Goal: Task Accomplishment & Management: Use online tool/utility

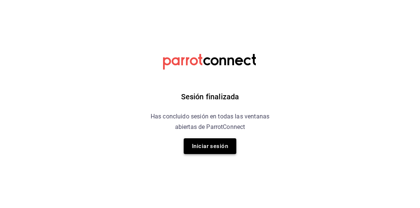
click at [212, 145] on button "Iniciar sesión" at bounding box center [210, 147] width 53 height 16
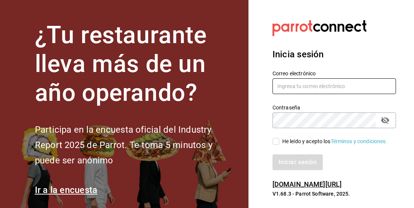
type input "[EMAIL_ADDRESS][DOMAIN_NAME]"
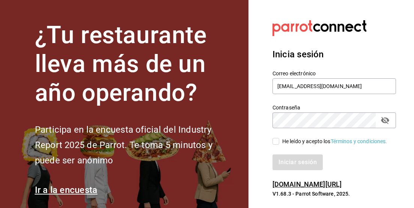
click at [279, 144] on input "He leído y acepto los Términos y condiciones." at bounding box center [276, 141] width 7 height 7
checkbox input "true"
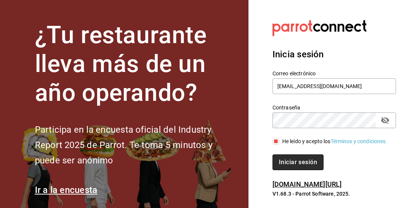
click at [292, 168] on button "Iniciar sesión" at bounding box center [298, 163] width 51 height 16
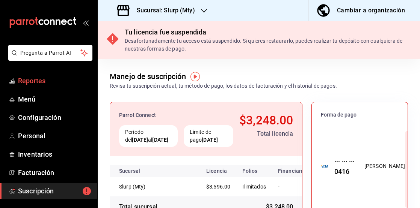
click at [48, 82] on span "Reportes" at bounding box center [54, 81] width 73 height 10
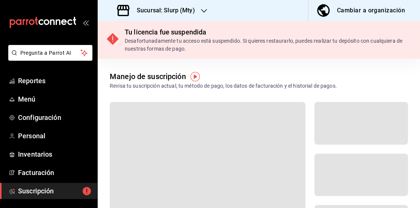
click at [188, 10] on h3 "Sucursal: Slurp (Mty)" at bounding box center [163, 10] width 64 height 9
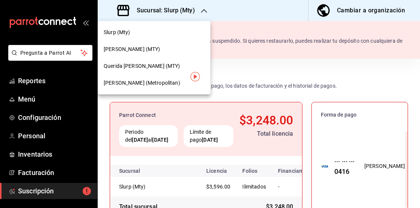
click at [166, 65] on div "Querida [PERSON_NAME] (MTY)" at bounding box center [154, 66] width 101 height 8
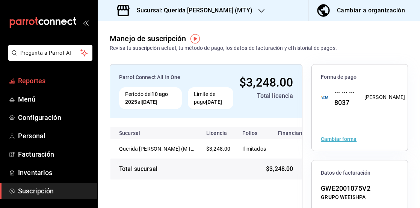
click at [39, 79] on span "Reportes" at bounding box center [54, 81] width 73 height 10
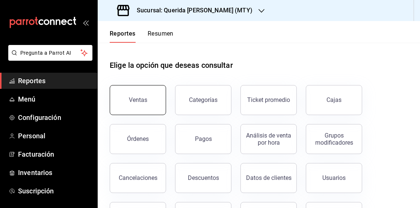
click at [140, 99] on div "Ventas" at bounding box center [138, 100] width 18 height 7
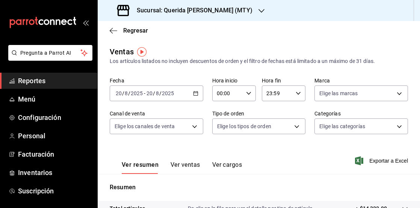
click at [196, 93] on icon "button" at bounding box center [195, 93] width 5 height 5
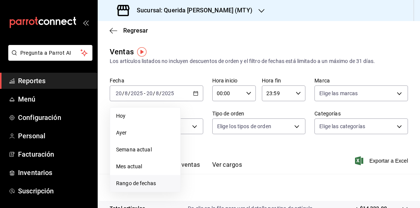
click at [145, 182] on span "Rango de fechas" at bounding box center [145, 184] width 58 height 8
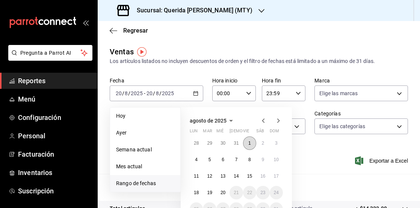
click at [246, 142] on button "1" at bounding box center [249, 144] width 13 height 14
click at [222, 195] on abbr "20" at bounding box center [223, 192] width 5 height 5
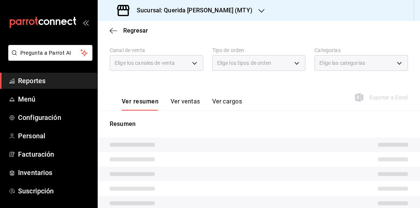
scroll to position [64, 0]
click at [176, 101] on button "Ver ventas" at bounding box center [186, 103] width 30 height 13
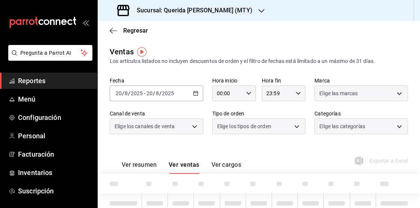
click at [195, 94] on icon "button" at bounding box center [195, 93] width 5 height 5
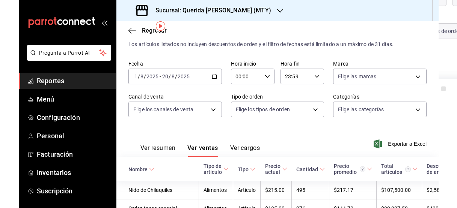
scroll to position [26, 0]
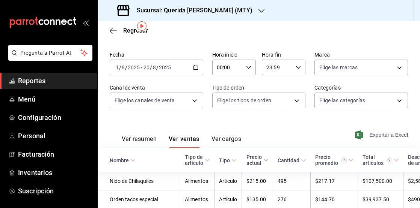
click at [379, 136] on span "Exportar a Excel" at bounding box center [382, 135] width 51 height 9
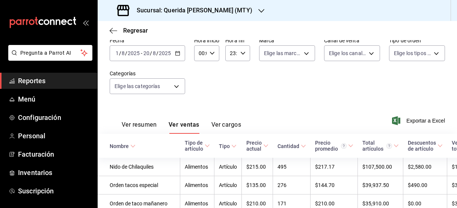
scroll to position [23, 0]
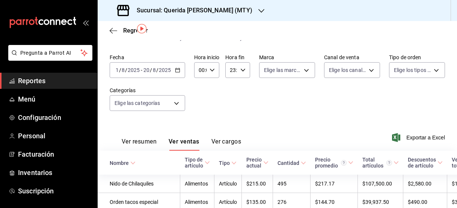
click at [149, 139] on button "Ver resumen" at bounding box center [139, 144] width 35 height 13
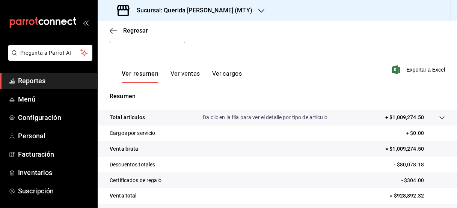
scroll to position [86, 0]
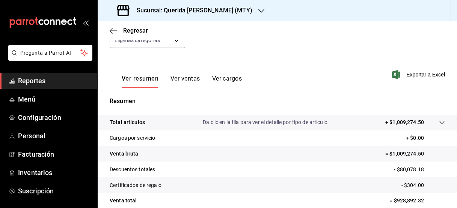
click at [191, 76] on button "Ver ventas" at bounding box center [186, 81] width 30 height 13
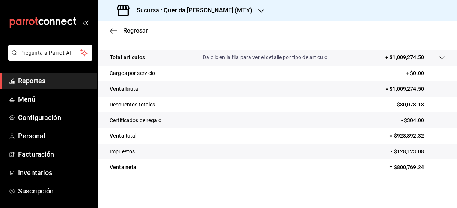
scroll to position [151, 0]
click at [369, 133] on tr "Venta total = $928,892.32" at bounding box center [278, 136] width 360 height 16
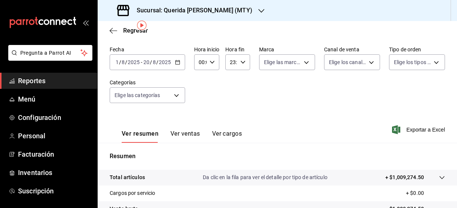
scroll to position [27, 0]
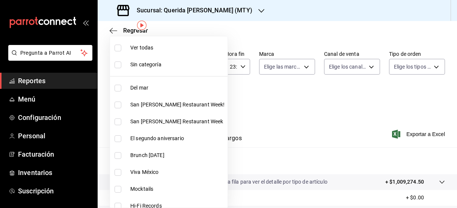
click at [174, 95] on body "Pregunta a Parrot AI Reportes Menú Configuración Personal Facturación Inventari…" at bounding box center [228, 104] width 457 height 208
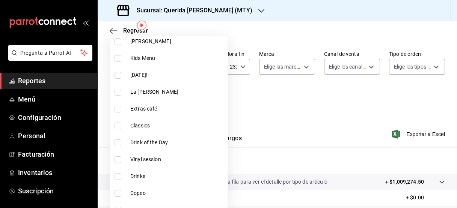
scroll to position [183, 0]
click at [282, 115] on div at bounding box center [228, 104] width 457 height 208
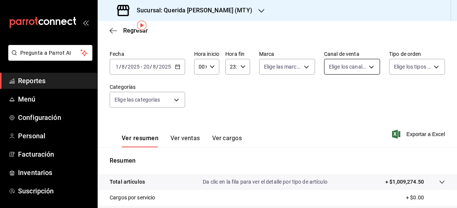
click at [354, 66] on body "Pregunta a Parrot AI Reportes Menú Configuración Personal Facturación Inventari…" at bounding box center [228, 104] width 457 height 208
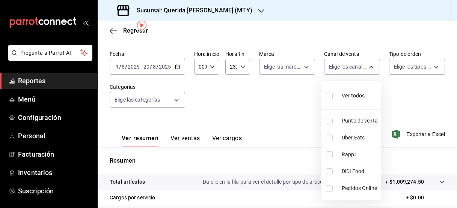
click at [334, 136] on label at bounding box center [331, 138] width 10 height 7
click at [333, 136] on input "checkbox" at bounding box center [329, 138] width 7 height 7
checkbox input "false"
click at [331, 139] on input "checkbox" at bounding box center [329, 138] width 7 height 7
checkbox input "true"
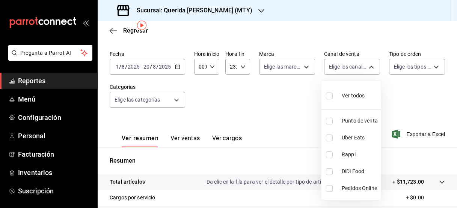
type input "UBER_EATS"
click at [330, 154] on input "checkbox" at bounding box center [329, 155] width 7 height 7
checkbox input "true"
type input "UBER_EATS,RAPPI"
click at [299, 121] on div at bounding box center [228, 104] width 457 height 208
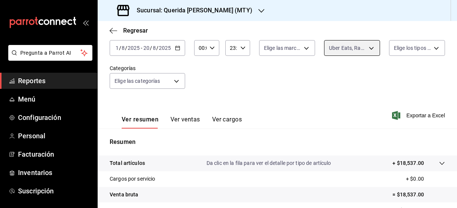
scroll to position [28, 0]
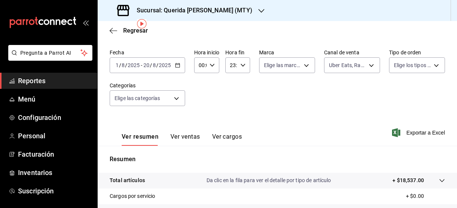
click at [78, 81] on span "Reportes" at bounding box center [54, 81] width 73 height 10
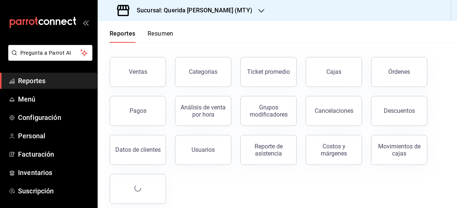
scroll to position [29, 0]
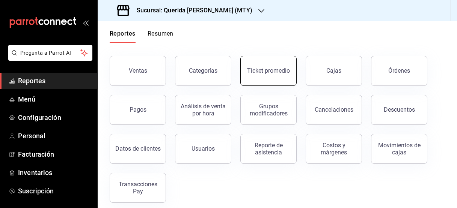
click at [278, 80] on button "Ticket promedio" at bounding box center [268, 71] width 56 height 30
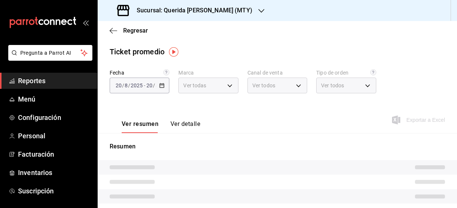
type input "c86918b1-ef05-4987-b05d-2b9394d4c970"
type input "PARROT,UBER_EATS,RAPPI,DIDI_FOOD,ONLINE"
type input "32e69f6f-6145-451b-b89a-314fad9ade82,b0fe83b5-397d-461b-bd35-ef95178b2f5c,9a84f…"
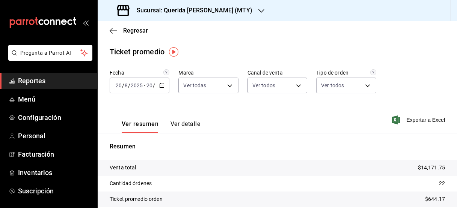
click at [153, 83] on span "/" at bounding box center [154, 86] width 2 height 6
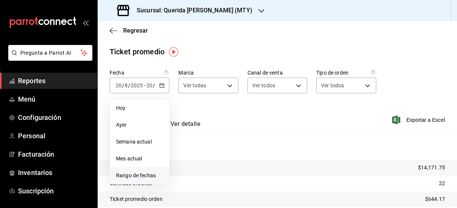
click at [136, 178] on span "Rango de fechas" at bounding box center [139, 176] width 47 height 8
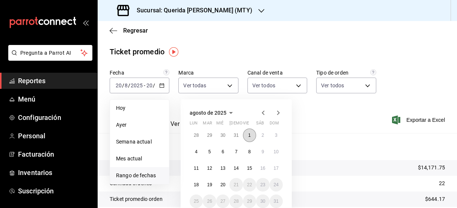
click at [246, 136] on button "1" at bounding box center [249, 136] width 13 height 14
click at [218, 186] on button "20" at bounding box center [222, 185] width 13 height 14
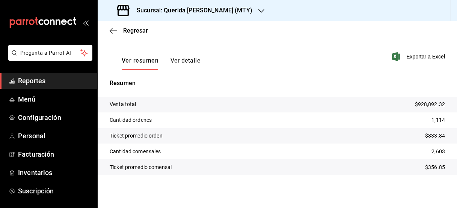
scroll to position [63, 0]
